Goal: Navigation & Orientation: Find specific page/section

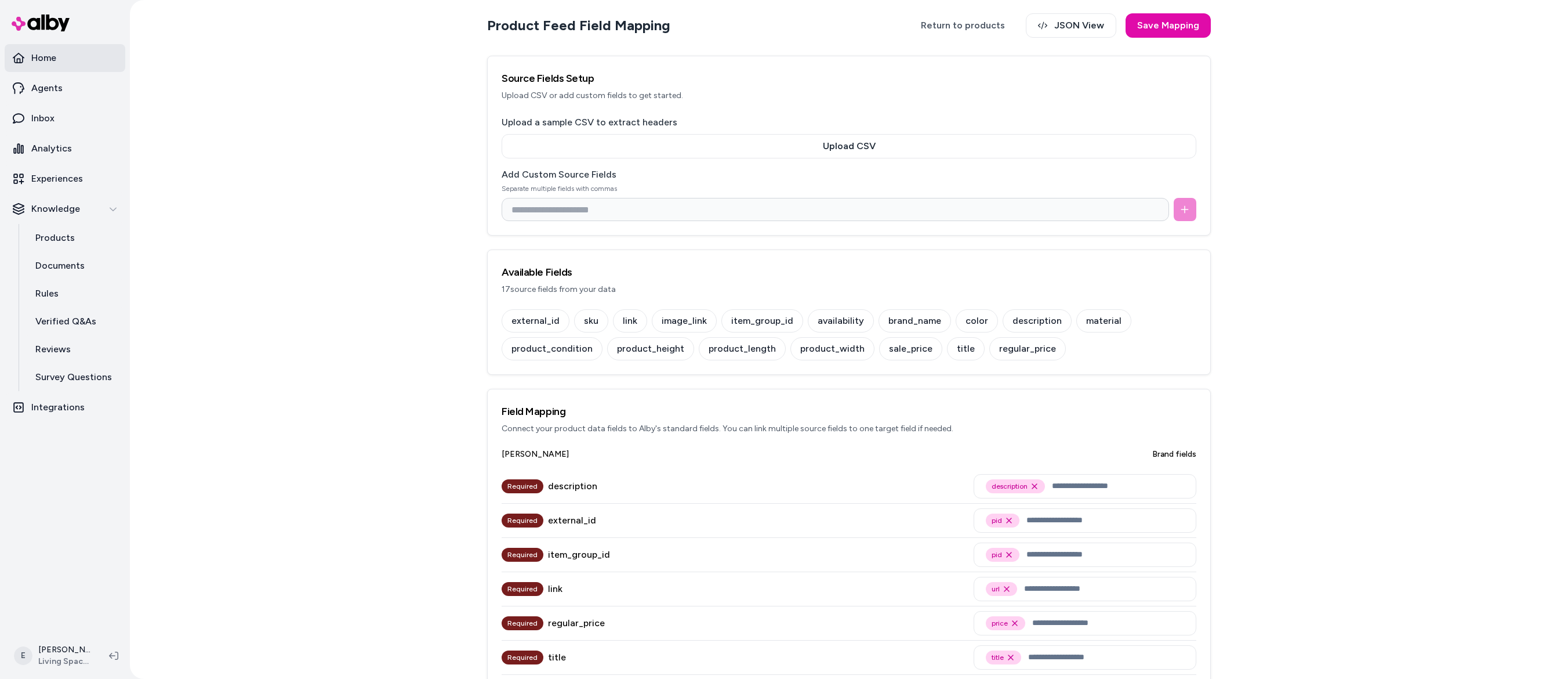
click at [74, 48] on link "Home" at bounding box center [65, 58] width 121 height 28
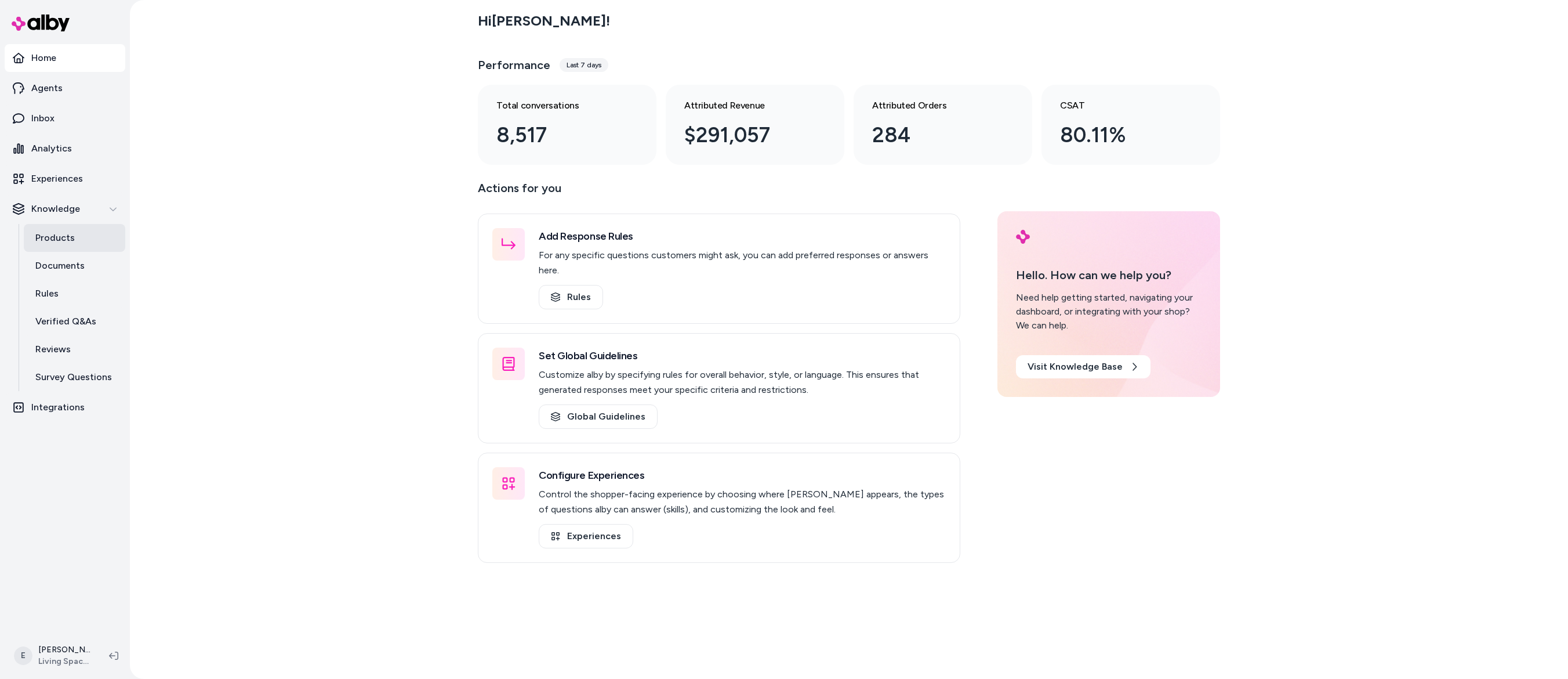
click at [58, 230] on link "Products" at bounding box center [74, 238] width 102 height 28
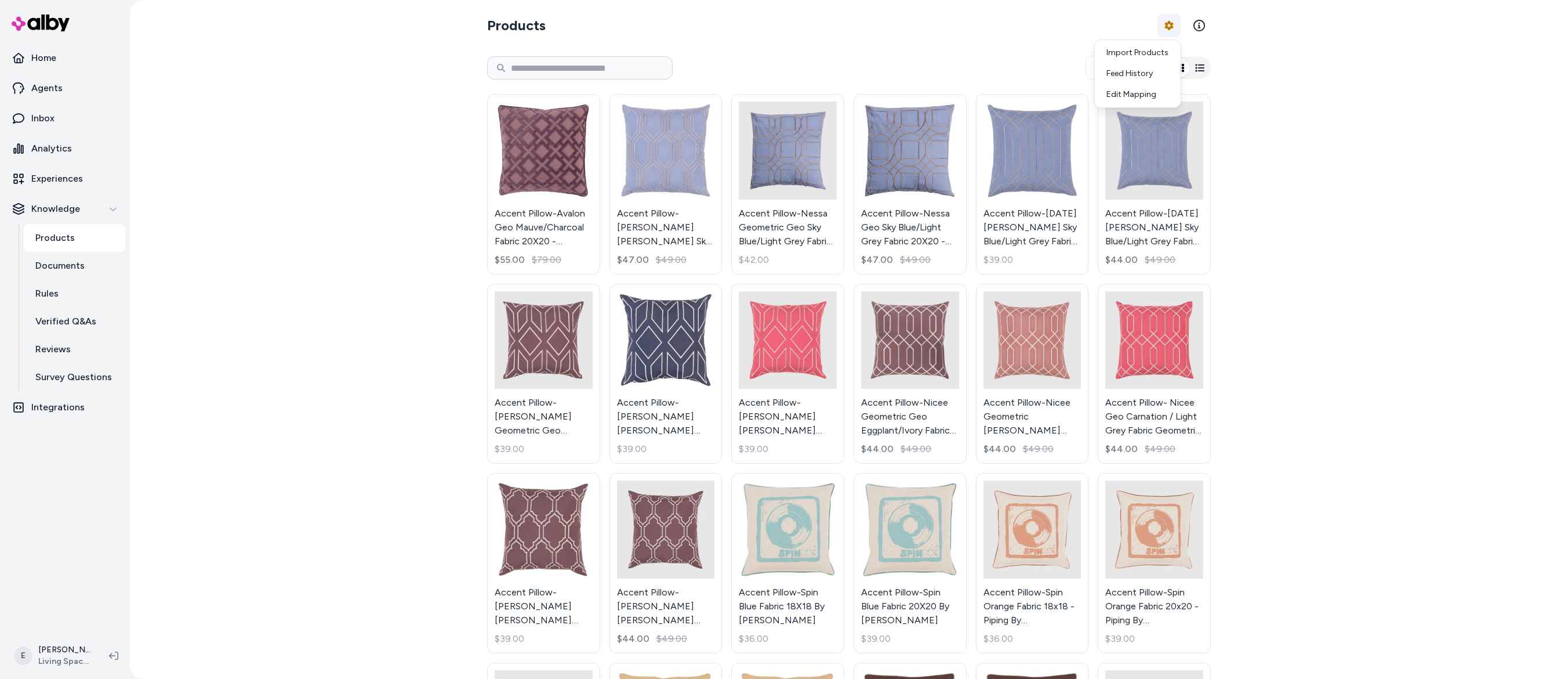
click at [1170, 26] on html "Home Agents Inbox Analytics Experiences Knowledge Products Documents Rules Veri…" at bounding box center [784, 339] width 1568 height 679
click at [1155, 70] on div "Feed History" at bounding box center [1137, 74] width 81 height 21
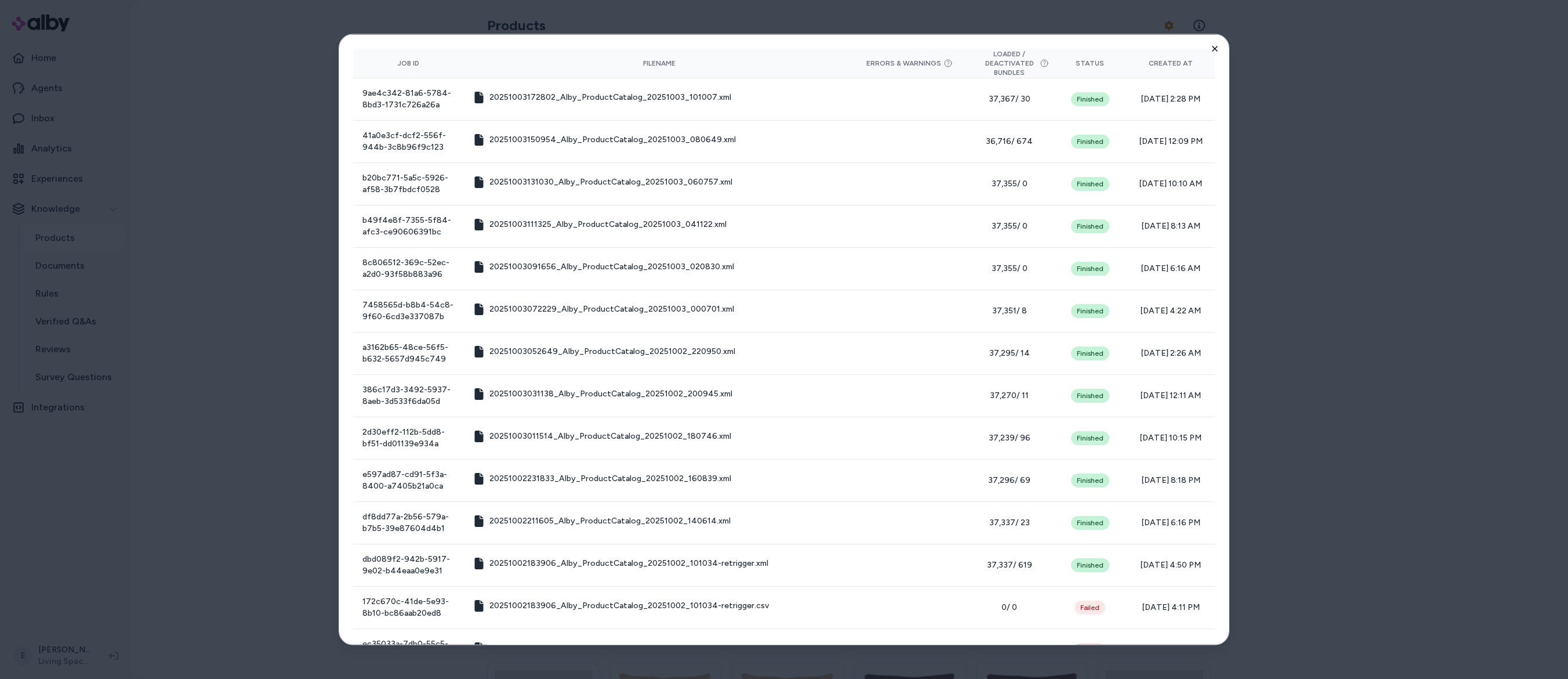
click at [1216, 51] on icon "button" at bounding box center [1214, 48] width 9 height 9
